Goal: Transaction & Acquisition: Purchase product/service

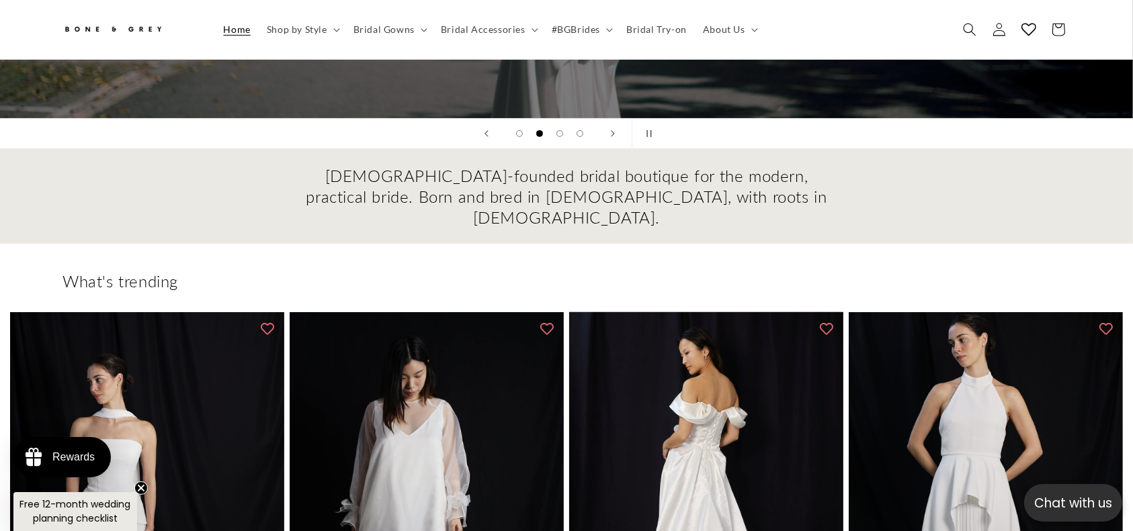
scroll to position [441, 0]
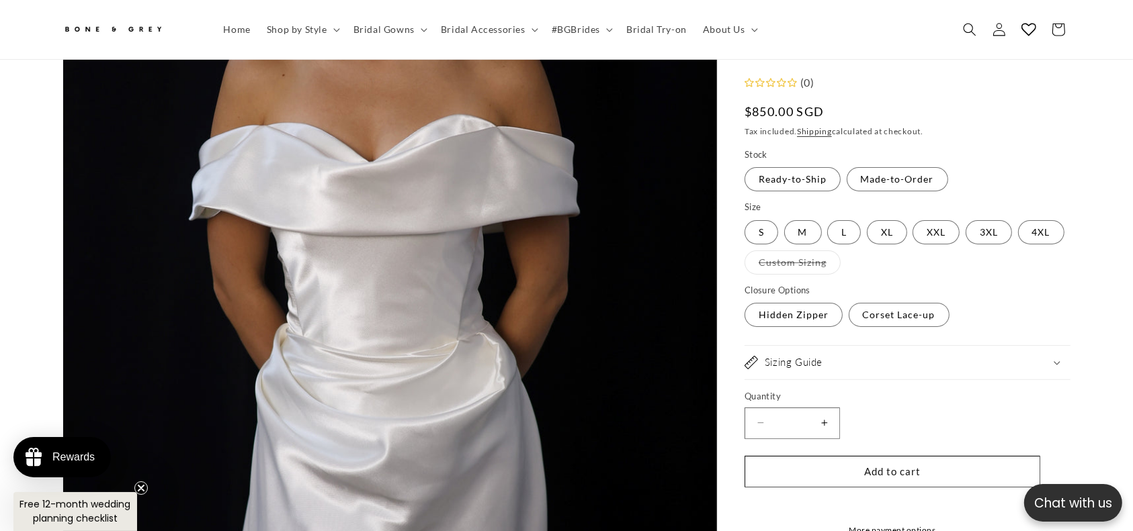
scroll to position [261, 0]
click at [898, 456] on button "Add to cart" at bounding box center [892, 472] width 296 height 32
click at [898, 457] on button "Add to cart" at bounding box center [892, 472] width 296 height 32
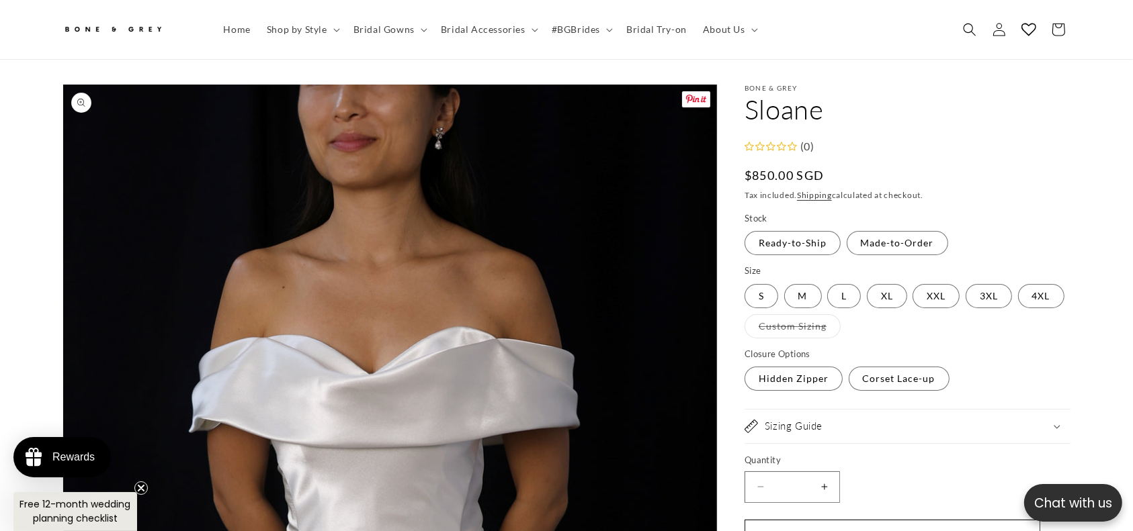
scroll to position [0, 0]
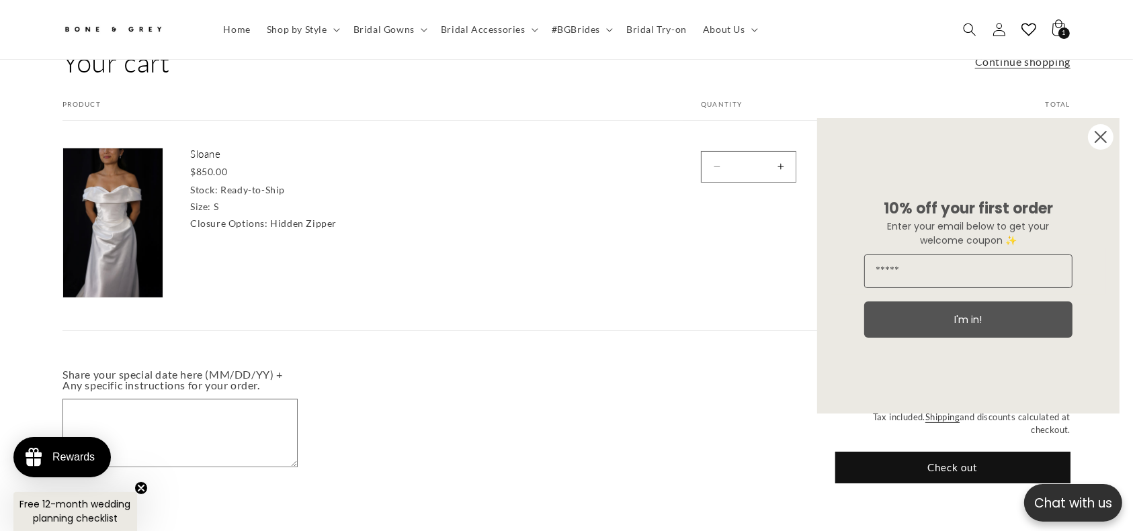
scroll to position [81, 0]
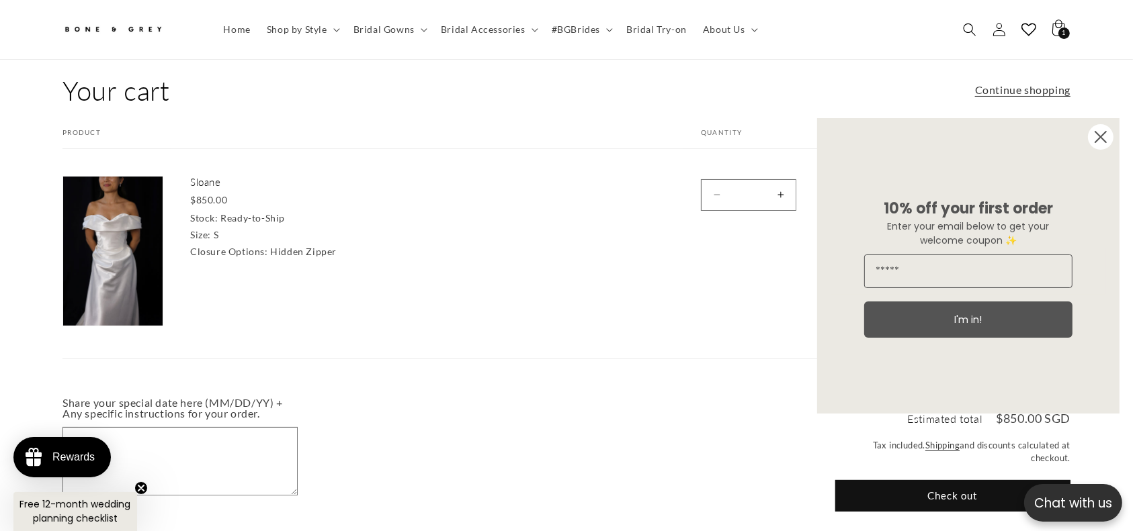
click at [779, 192] on button "Increase quantity for Sloane" at bounding box center [780, 195] width 30 height 32
click at [779, 191] on button "Increase quantity for Sloane" at bounding box center [780, 195] width 30 height 32
type input "*"
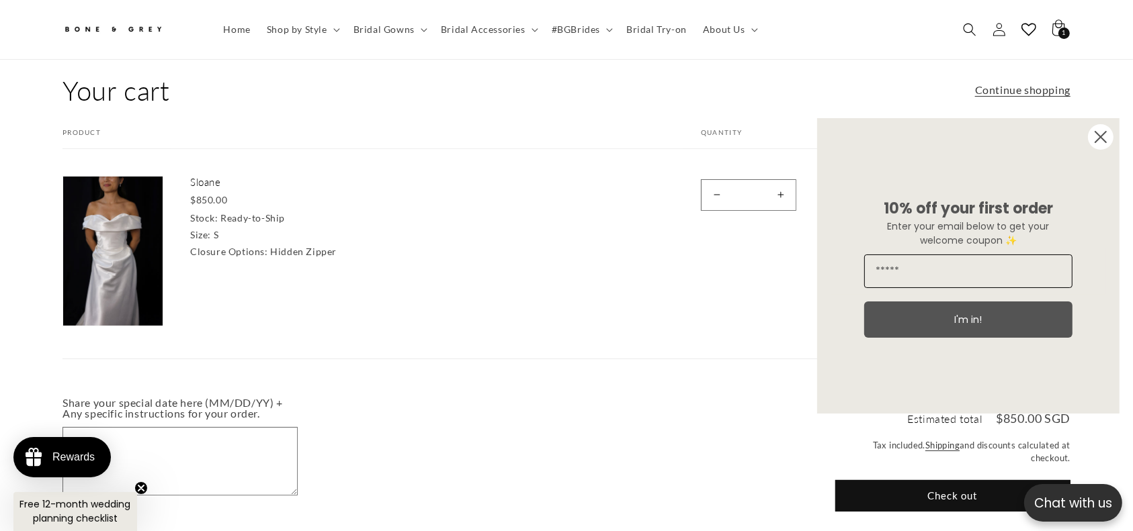
click at [898, 271] on input "Email" at bounding box center [968, 272] width 208 height 34
type input "**********"
click at [938, 316] on button "I'm in!" at bounding box center [968, 320] width 208 height 36
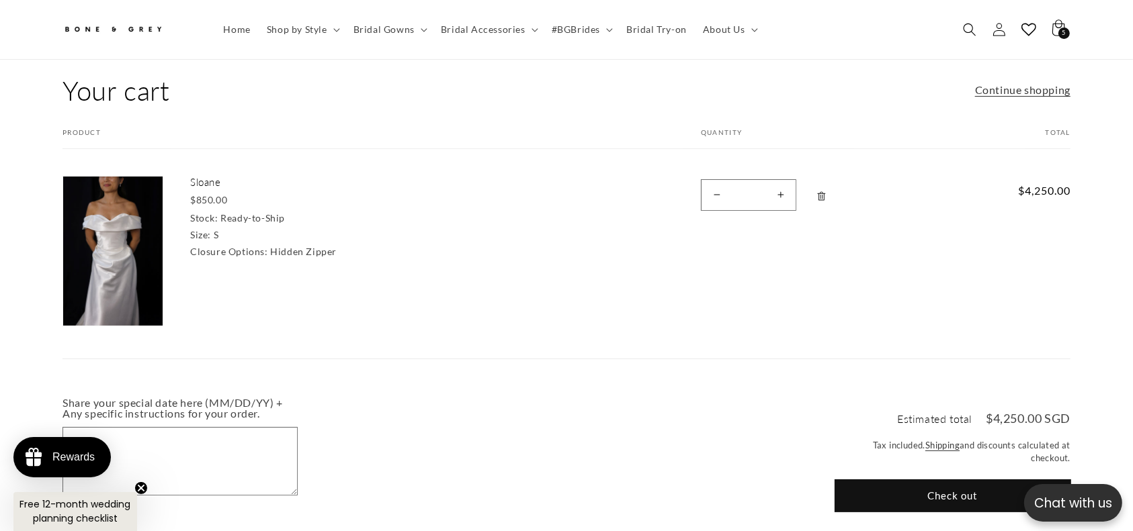
click at [927, 480] on button "Check out" at bounding box center [952, 496] width 235 height 32
